Goal: Task Accomplishment & Management: Manage account settings

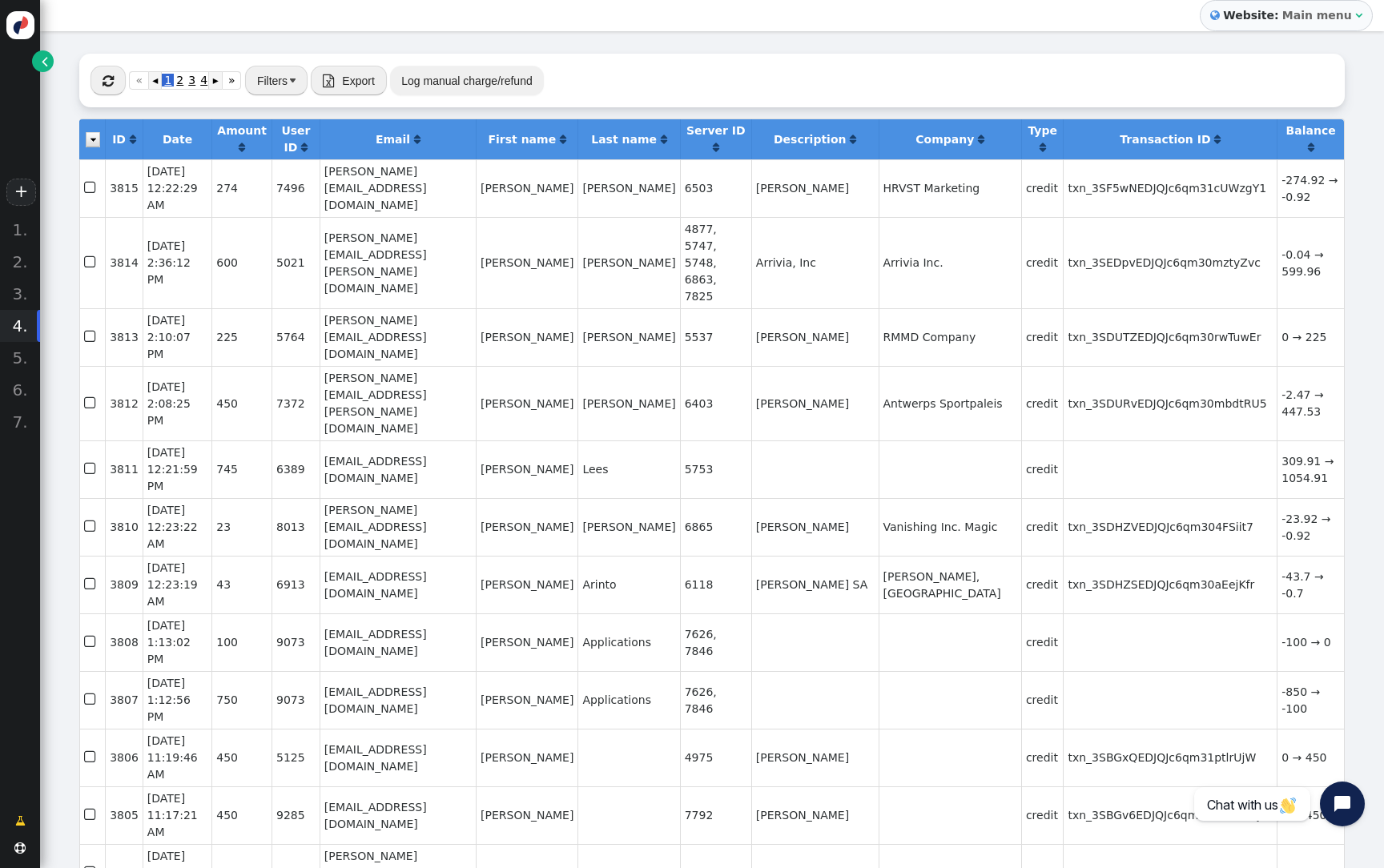
click at [116, 86] on button "" at bounding box center [108, 80] width 36 height 29
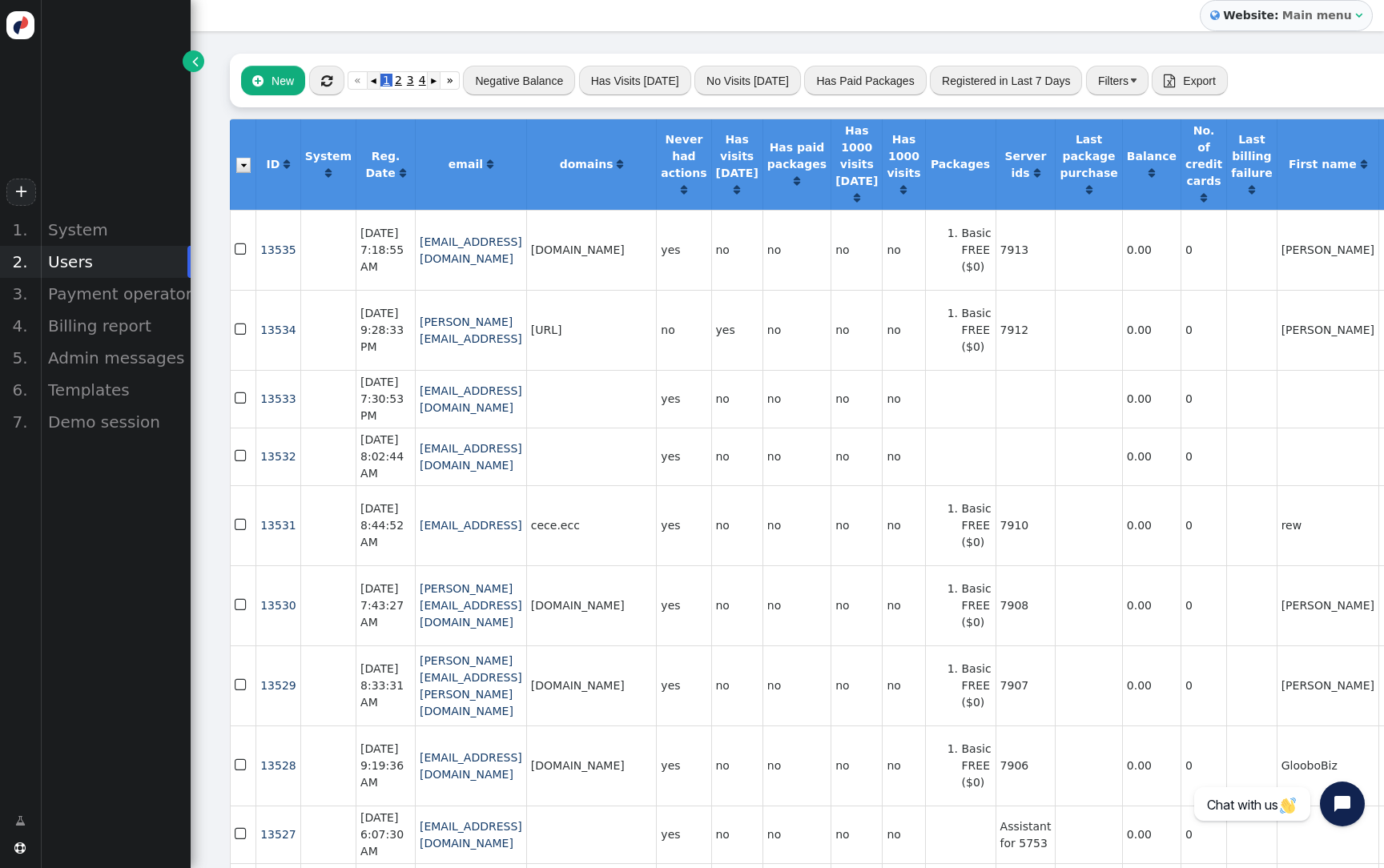
click at [97, 264] on div "Users" at bounding box center [115, 262] width 150 height 32
click at [103, 320] on div "Billing report" at bounding box center [115, 325] width 150 height 32
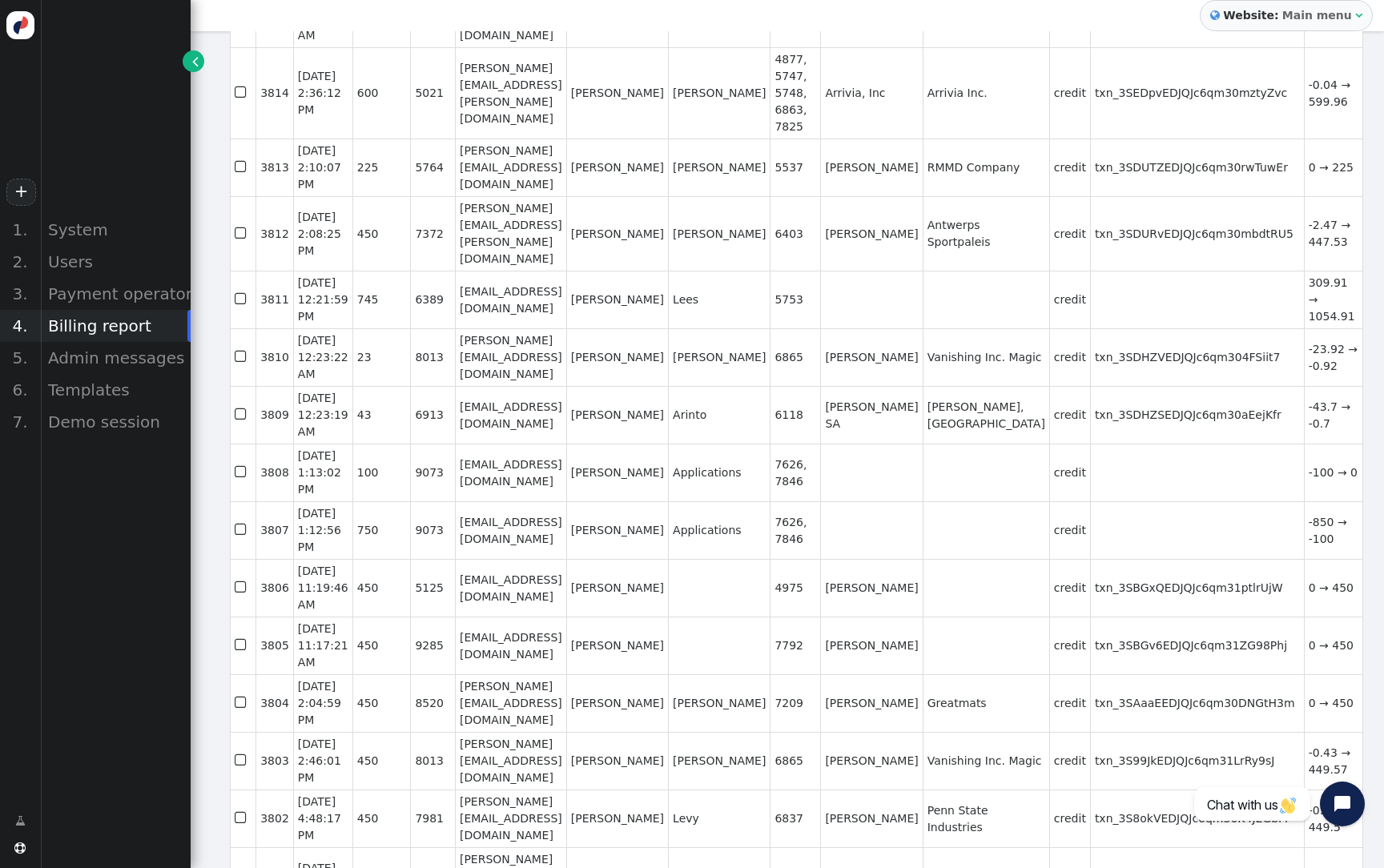
scroll to position [278, 0]
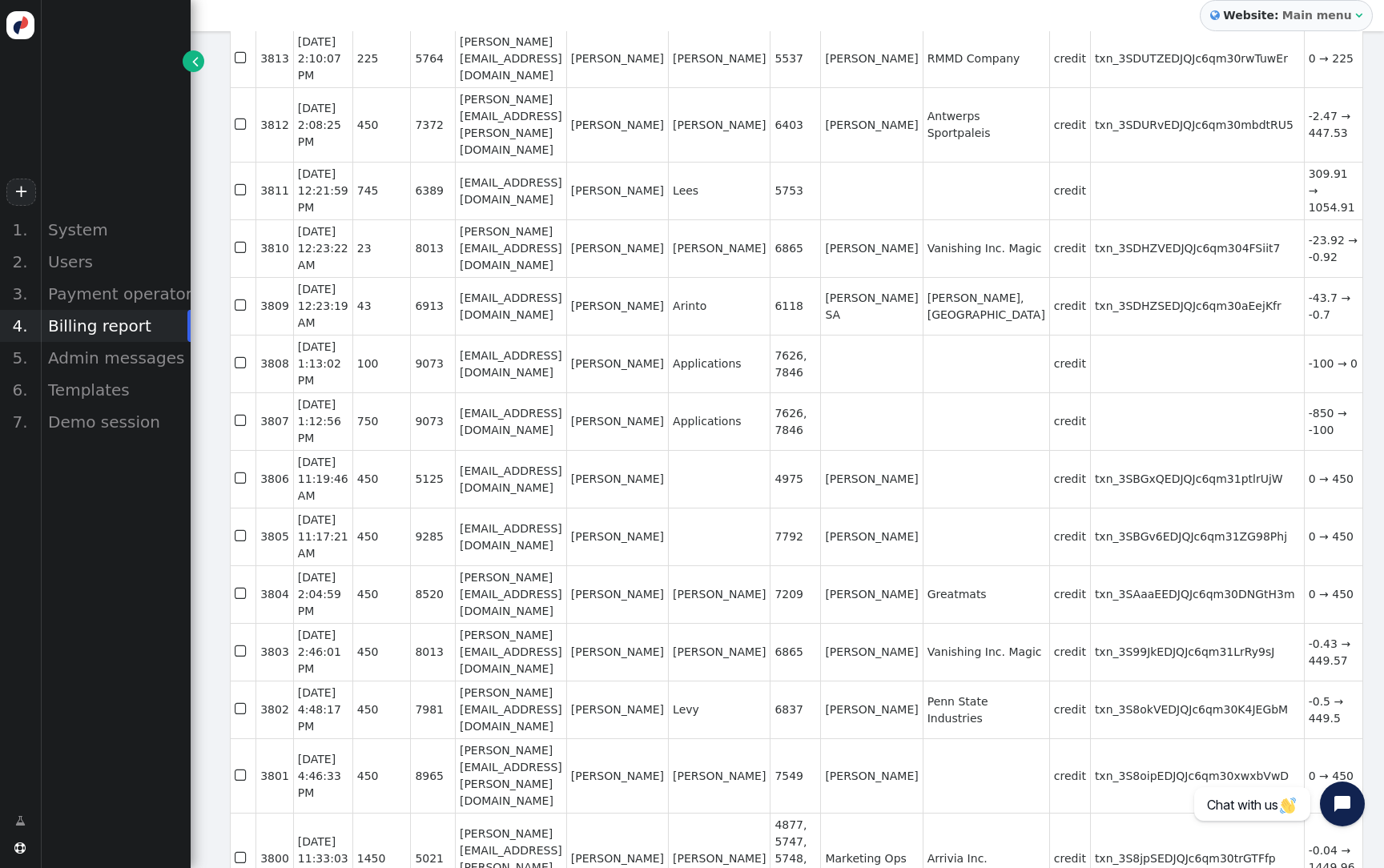
click at [795, 369] on td "7626, 7846" at bounding box center [795, 364] width 50 height 57
copy td "7626"
click at [792, 386] on td "7626, 7846" at bounding box center [795, 364] width 50 height 57
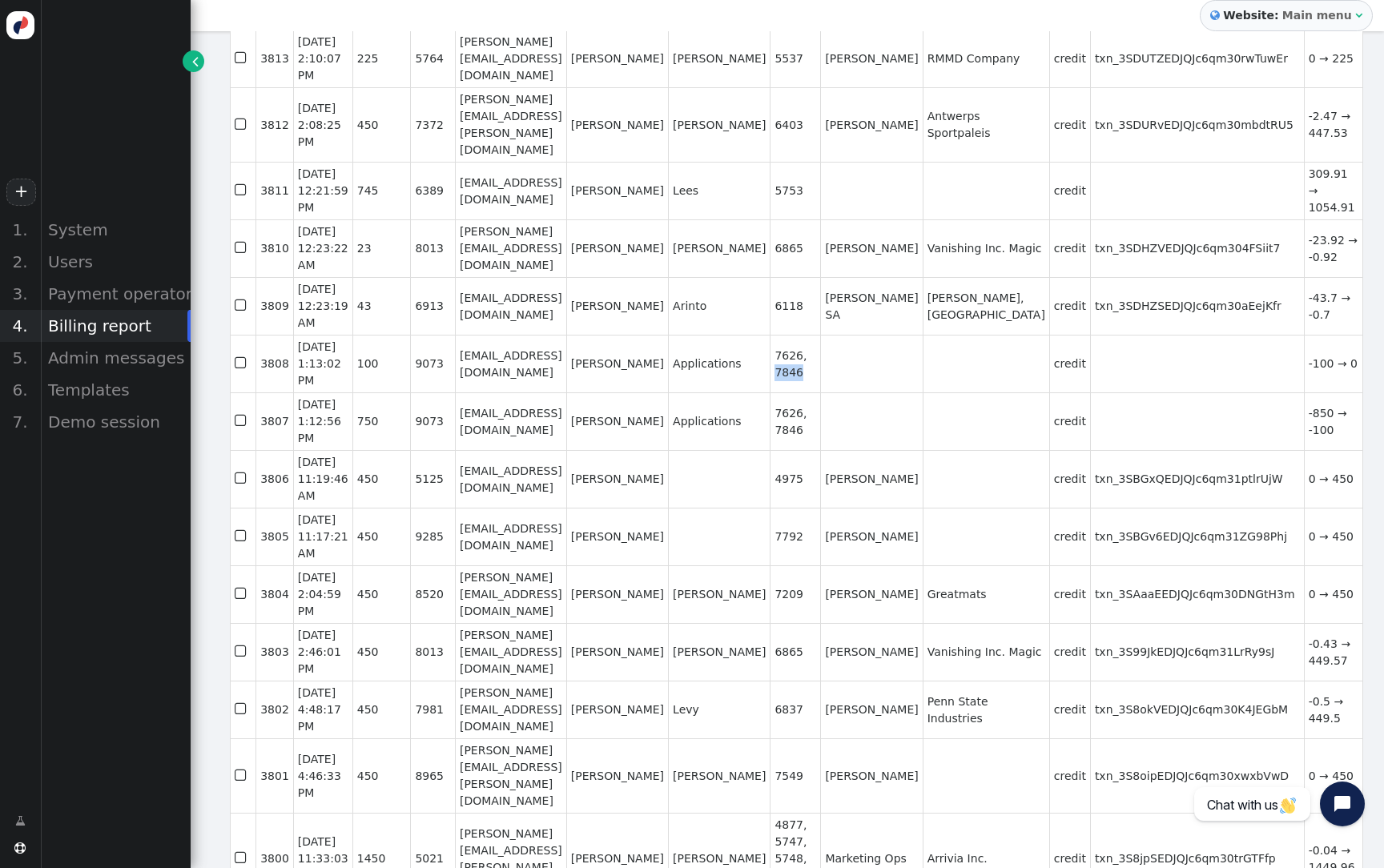
copy td "7846"
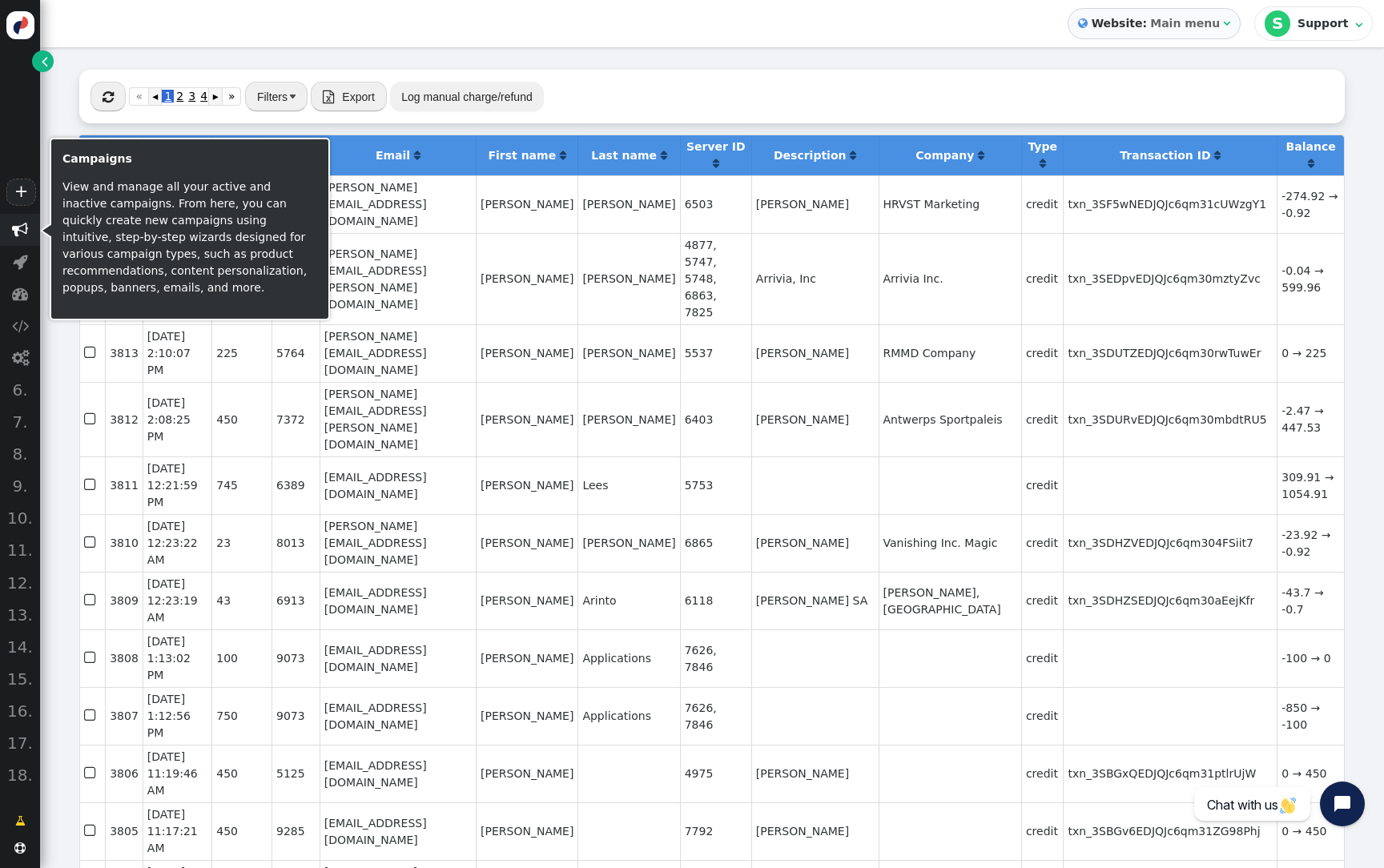
click at [25, 235] on span "" at bounding box center [20, 230] width 16 height 16
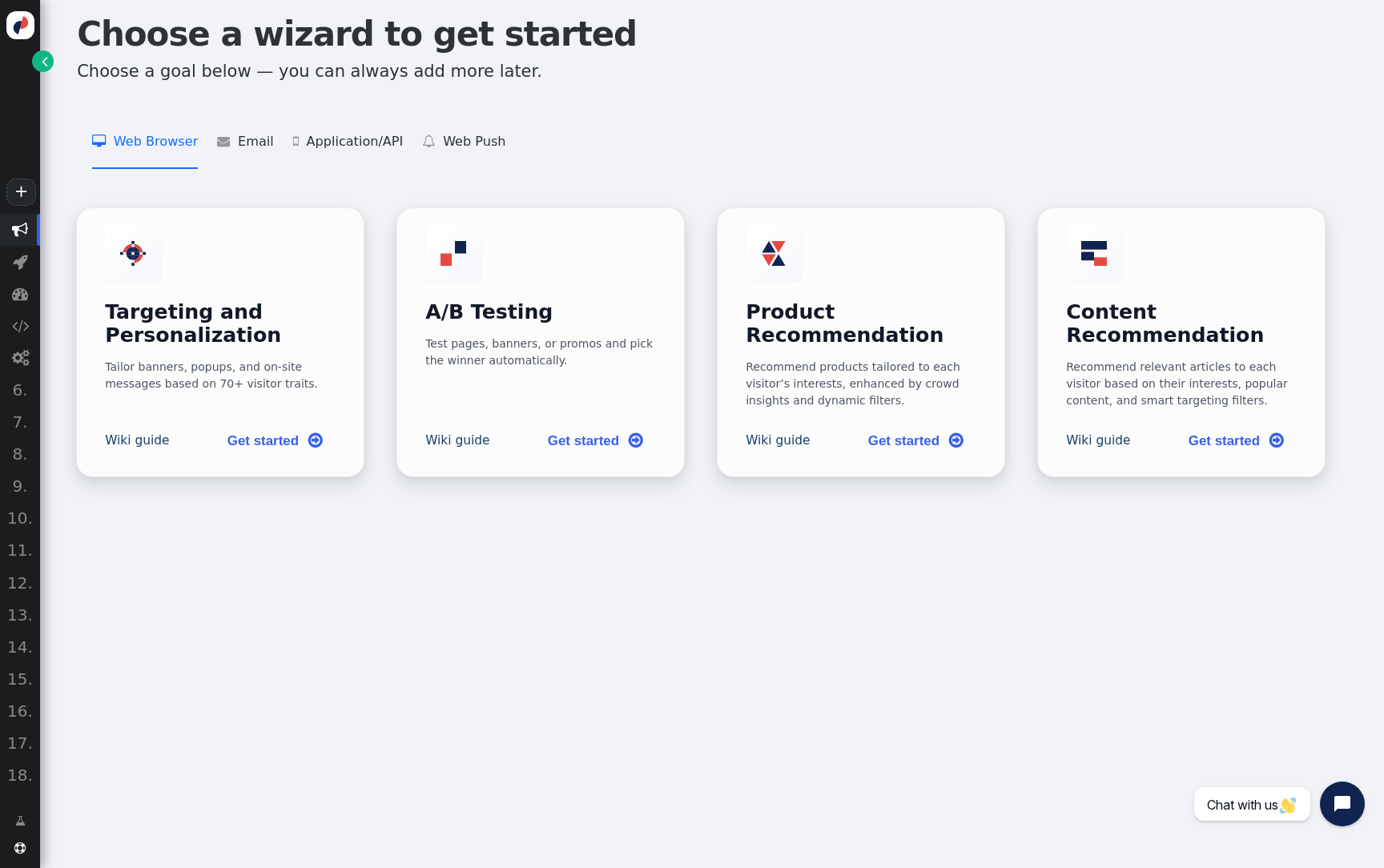
click at [25, 229] on span "" at bounding box center [20, 230] width 16 height 16
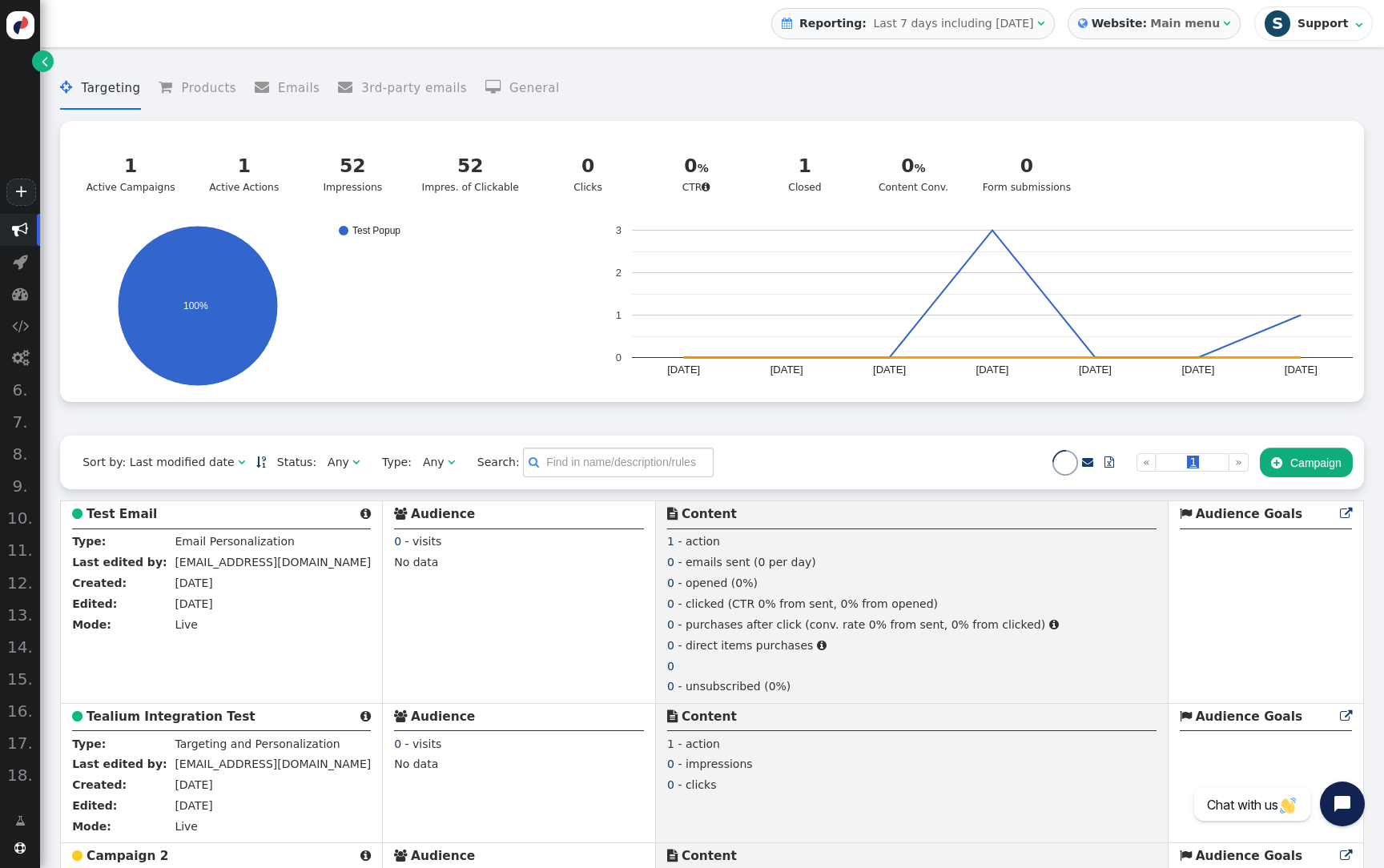
click at [1297, 25] on span "S Support" at bounding box center [1307, 23] width 86 height 25
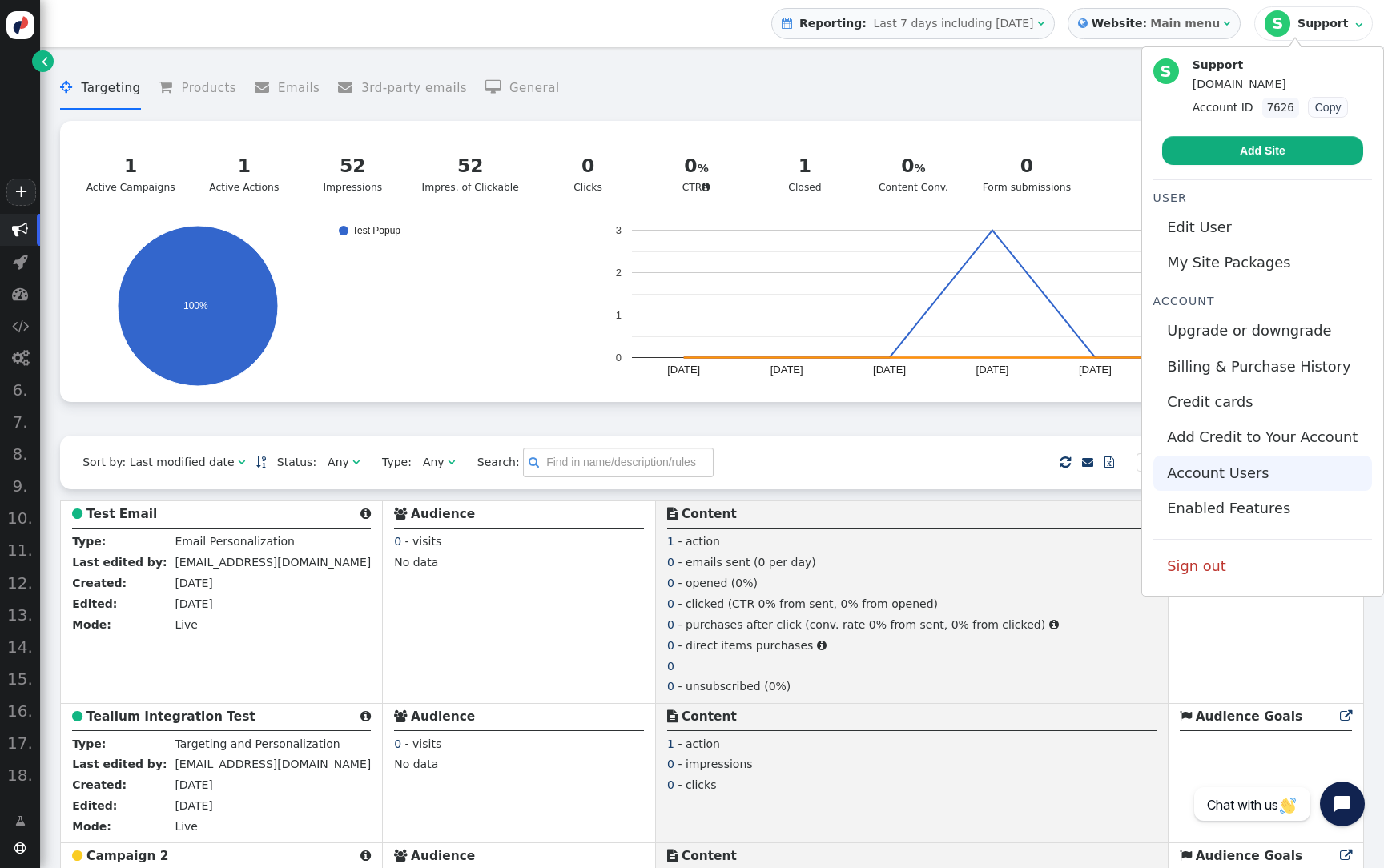
click at [1238, 471] on link "Account Users" at bounding box center [1262, 473] width 218 height 36
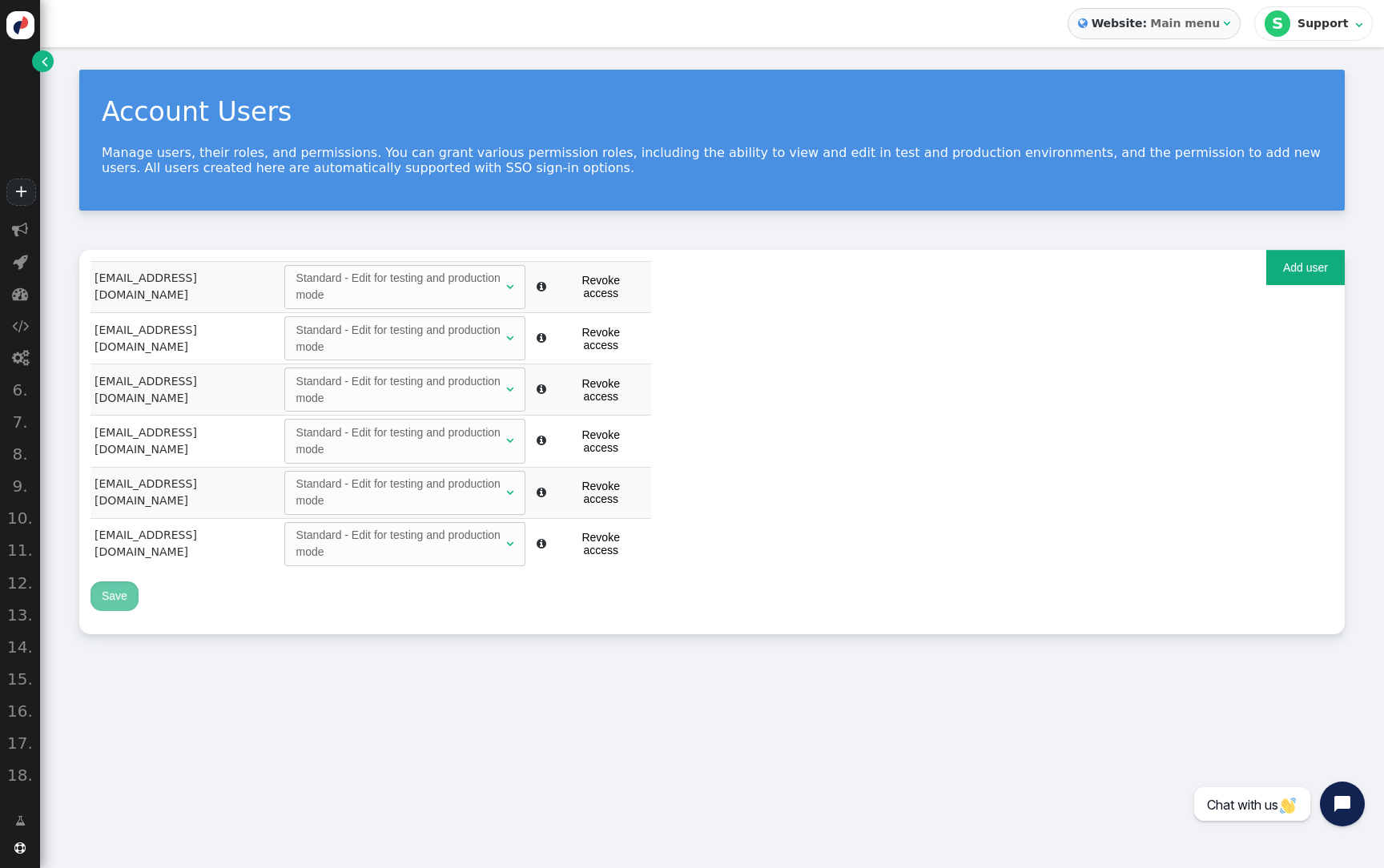
click at [1293, 291] on div "Register new user Add existing user Email Password Confirm password Permissions…" at bounding box center [712, 442] width 1266 height 384
click at [1307, 256] on button "Add user" at bounding box center [1306, 267] width 78 height 36
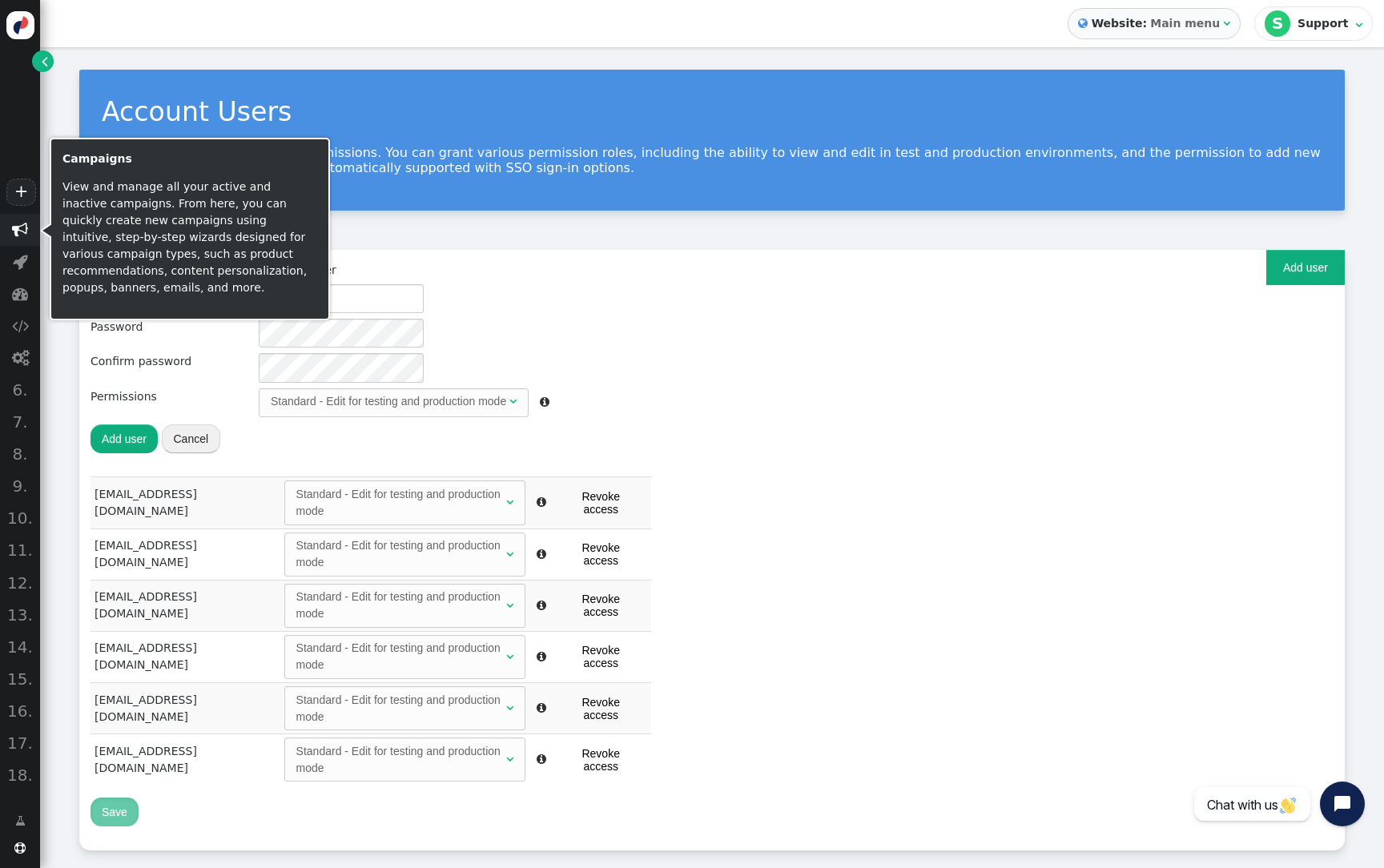
click at [23, 232] on span "" at bounding box center [20, 230] width 16 height 16
